Goal: Information Seeking & Learning: Learn about a topic

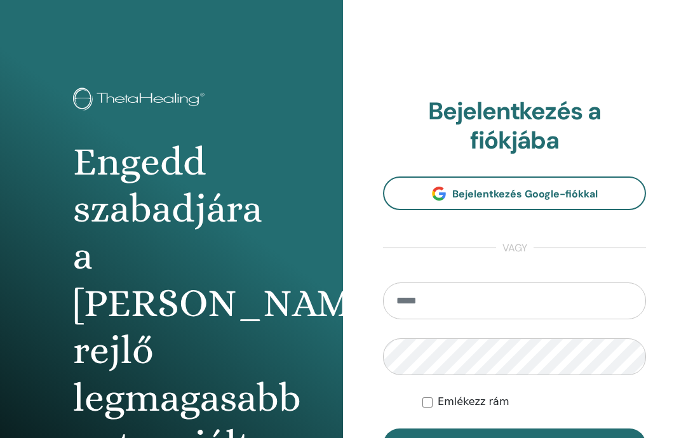
click at [572, 188] on font "Bejelentkezés Google-fiókkal" at bounding box center [525, 193] width 146 height 13
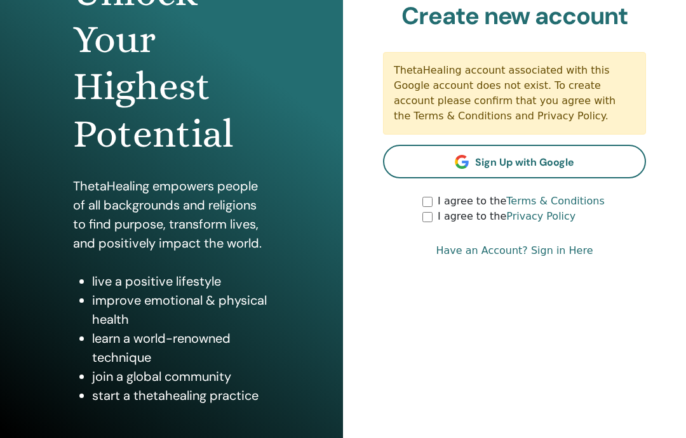
scroll to position [170, 0]
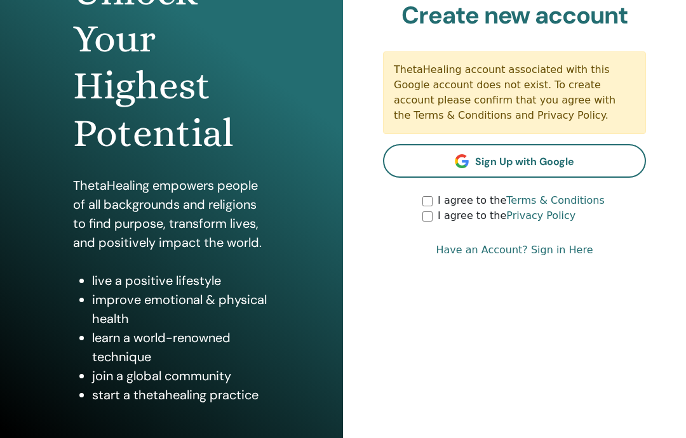
click at [585, 166] on link "Sign Up with Google" at bounding box center [514, 162] width 263 height 34
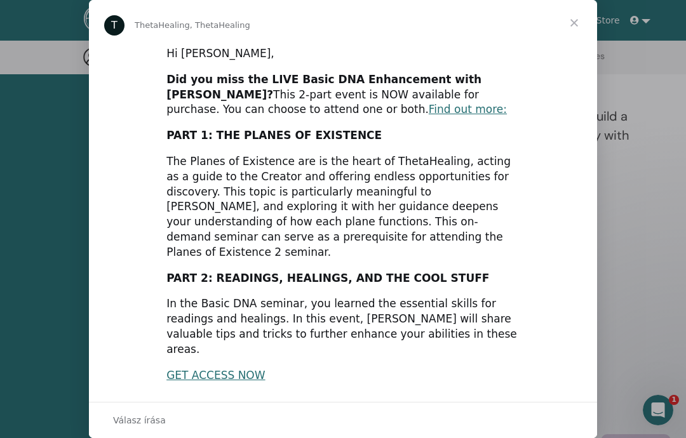
click at [584, 19] on span "Bezárás" at bounding box center [575, 23] width 46 height 46
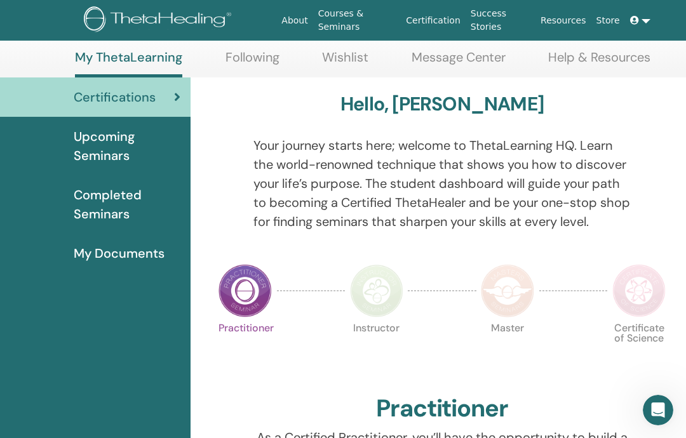
scroll to position [98, 0]
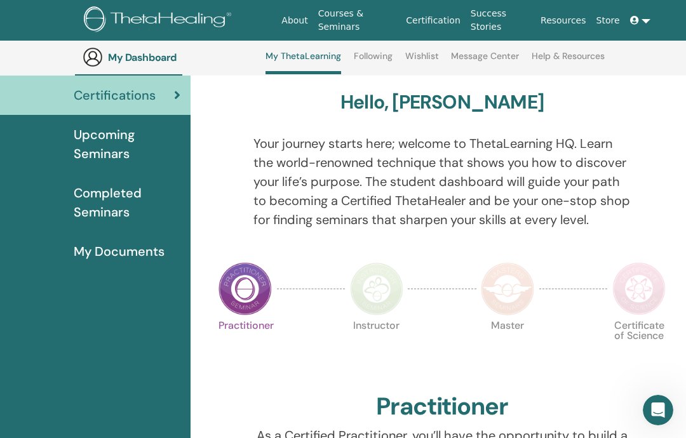
click at [377, 284] on img at bounding box center [376, 288] width 53 height 53
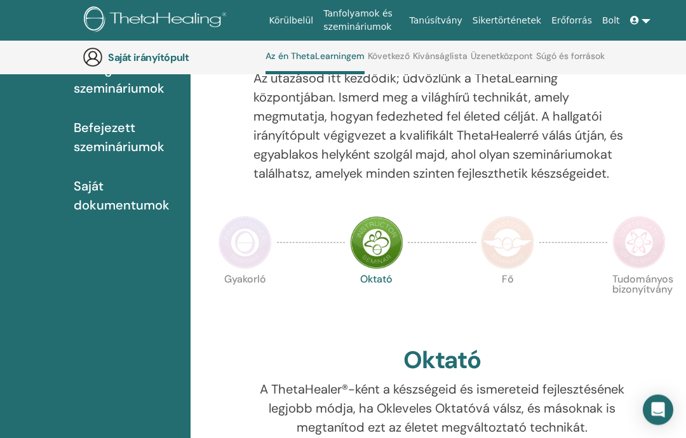
scroll to position [163, 0]
click at [511, 245] on img at bounding box center [507, 243] width 53 height 53
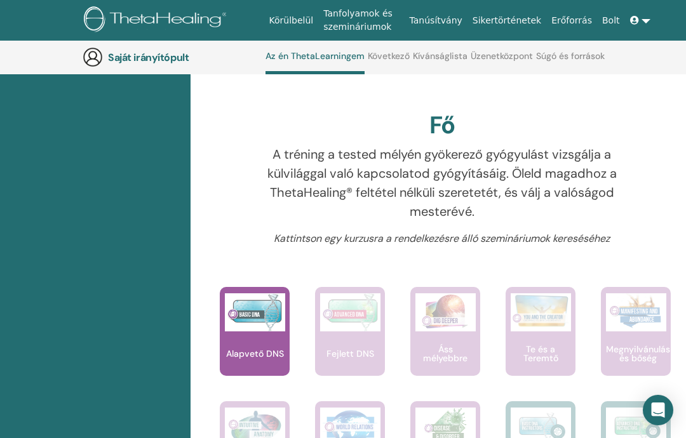
scroll to position [240, 0]
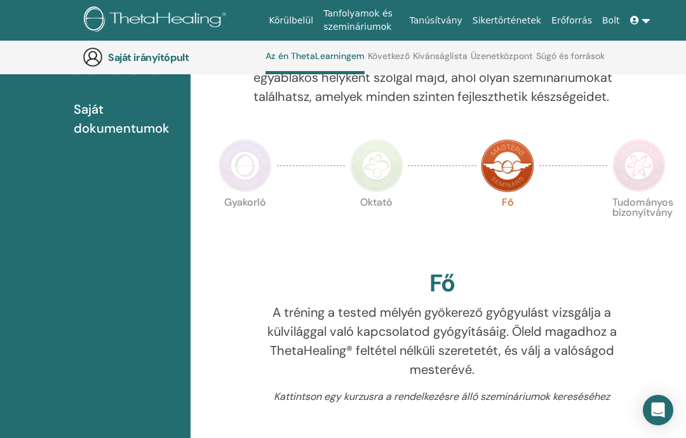
click at [642, 161] on img at bounding box center [639, 165] width 53 height 53
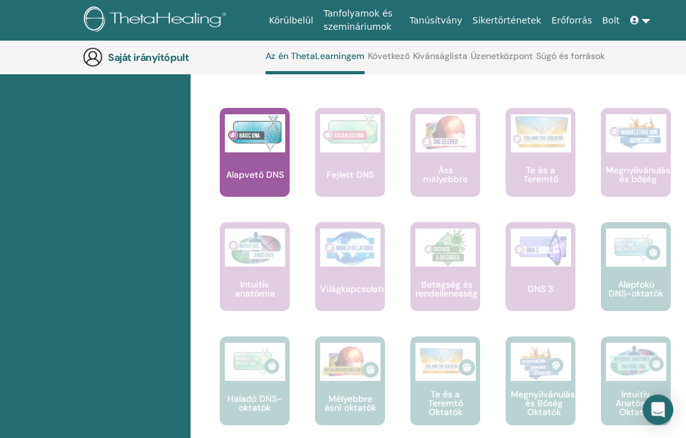
scroll to position [429, 0]
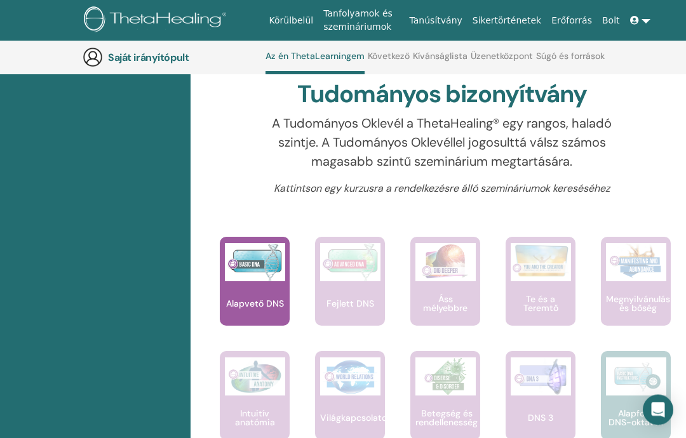
click at [241, 274] on img at bounding box center [255, 263] width 60 height 38
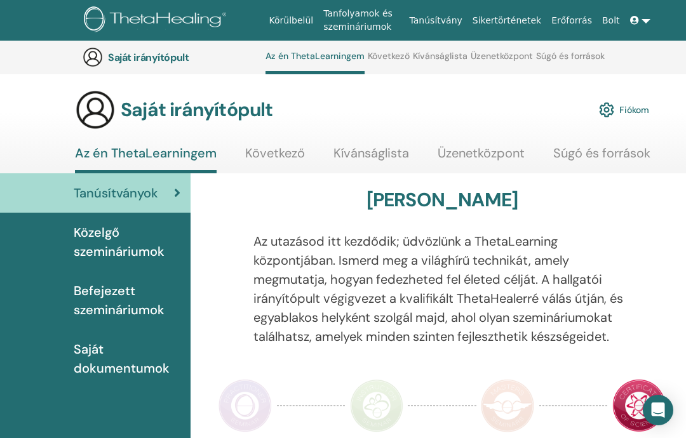
scroll to position [1050, 0]
